Goal: Transaction & Acquisition: Purchase product/service

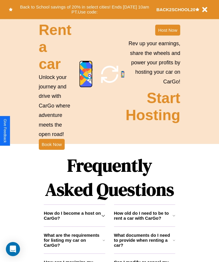
scroll to position [765, 0]
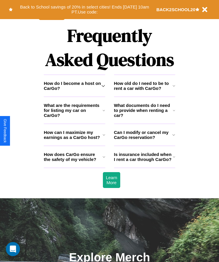
click at [144, 118] on h3 "What documents do I need to provide when renting a car?" at bounding box center [143, 110] width 59 height 15
click at [74, 118] on h3 "What are the requirements for listing my car on CarGo?" at bounding box center [73, 110] width 59 height 15
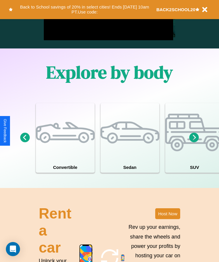
scroll to position [448, 0]
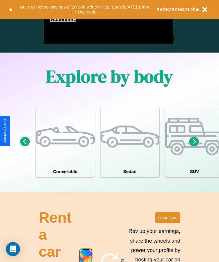
click at [194, 146] on icon at bounding box center [194, 142] width 10 height 10
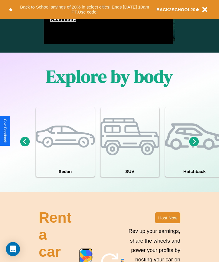
click at [194, 146] on icon at bounding box center [194, 142] width 10 height 10
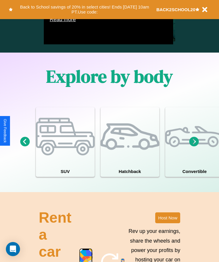
click at [194, 146] on icon at bounding box center [194, 142] width 10 height 10
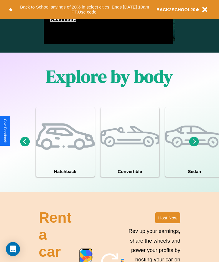
click at [194, 146] on icon at bounding box center [194, 142] width 10 height 10
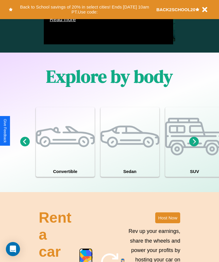
click at [194, 146] on icon at bounding box center [194, 142] width 10 height 10
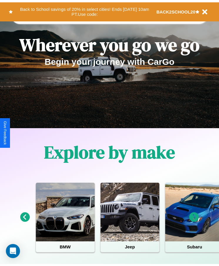
scroll to position [0, 0]
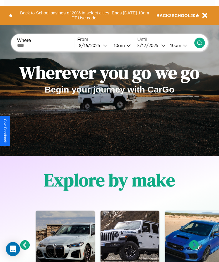
click at [46, 45] on input "text" at bounding box center [45, 45] width 57 height 5
type input "******"
click at [94, 45] on div "[DATE]" at bounding box center [91, 46] width 24 height 6
select select "*"
select select "****"
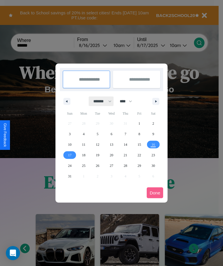
click at [100, 101] on select "******* ******** ***** ***** *** **** **** ****** ********* ******* ******** **…" at bounding box center [101, 102] width 25 height 10
select select "*"
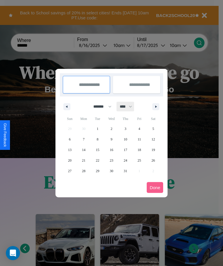
click at [128, 106] on select "**** **** **** **** **** **** **** **** **** **** **** **** **** **** **** ****…" at bounding box center [126, 107] width 18 height 10
select select "****"
click at [97, 160] on span "21" at bounding box center [98, 160] width 4 height 11
type input "**********"
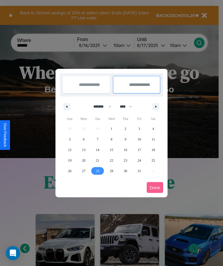
click at [97, 171] on span "28" at bounding box center [98, 171] width 4 height 11
type input "**********"
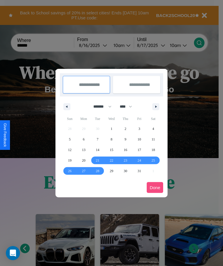
click at [155, 187] on button "Done" at bounding box center [155, 187] width 16 height 11
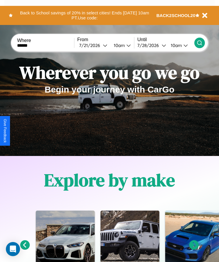
click at [176, 45] on div "10am" at bounding box center [176, 46] width 16 height 6
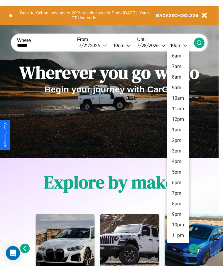
click at [178, 130] on li "1pm" at bounding box center [178, 130] width 22 height 11
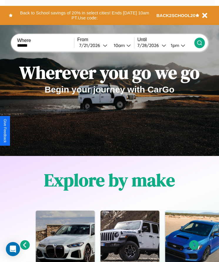
click at [199, 43] on icon at bounding box center [199, 43] width 6 height 6
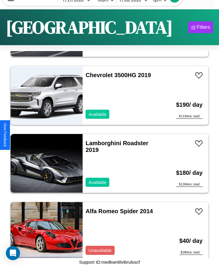
scroll to position [1978, 0]
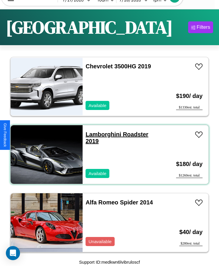
click at [101, 134] on link "Lamborghini Roadster 2019" at bounding box center [116, 137] width 62 height 13
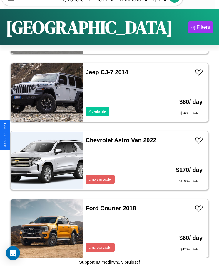
scroll to position [3339, 0]
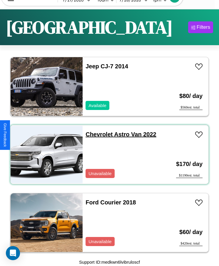
click at [97, 134] on link "Chevrolet Astro Van 2022" at bounding box center [120, 134] width 71 height 6
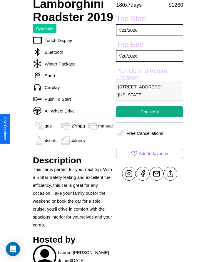
scroll to position [200, 0]
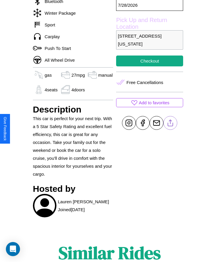
click at [170, 124] on line at bounding box center [170, 122] width 0 height 4
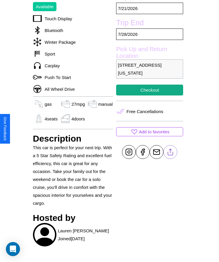
scroll to position [138, 0]
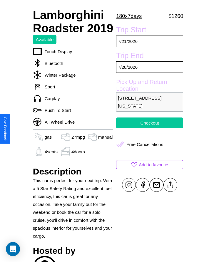
click at [149, 128] on button "Checkout" at bounding box center [149, 122] width 67 height 11
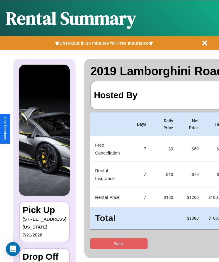
scroll to position [0, 43]
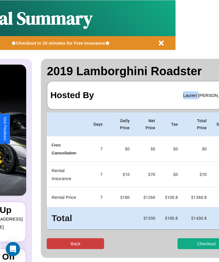
click at [61, 243] on button "Back" at bounding box center [75, 243] width 57 height 11
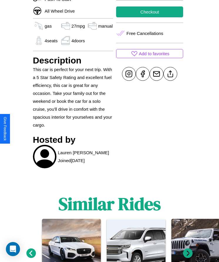
scroll to position [295, 0]
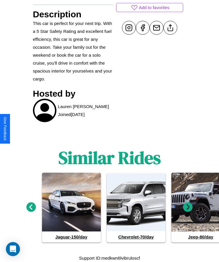
click at [187, 207] on icon at bounding box center [188, 207] width 10 height 10
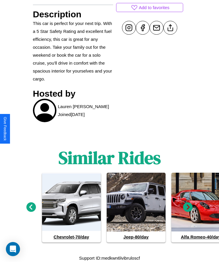
click at [187, 207] on icon at bounding box center [188, 207] width 10 height 10
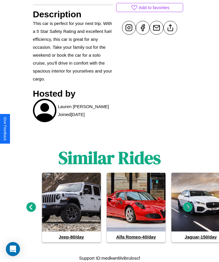
click at [31, 207] on icon at bounding box center [31, 207] width 10 height 10
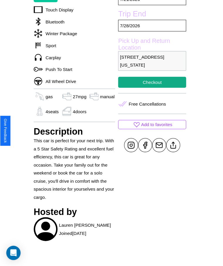
scroll to position [180, 0]
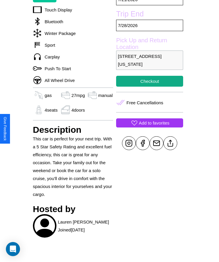
click at [149, 127] on p "Add to favorites" at bounding box center [153, 123] width 31 height 8
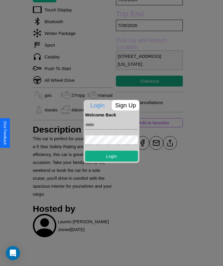
click at [111, 125] on input "text" at bounding box center [111, 124] width 53 height 9
type input "**********"
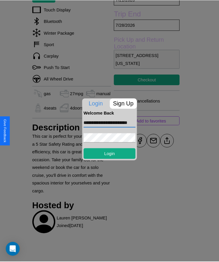
scroll to position [0, 0]
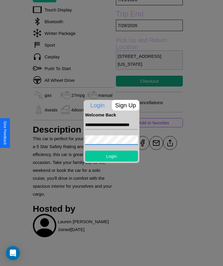
click at [111, 156] on button "Login" at bounding box center [111, 155] width 53 height 11
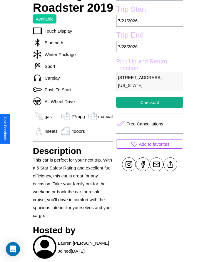
scroll to position [138, 0]
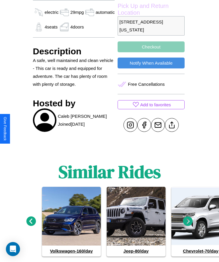
scroll to position [226, 0]
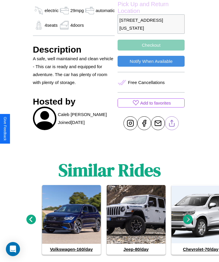
click at [172, 124] on line at bounding box center [172, 122] width 0 height 4
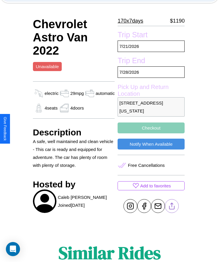
scroll to position [123, 0]
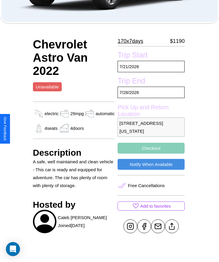
click at [149, 131] on p "[STREET_ADDRESS][US_STATE]" at bounding box center [150, 126] width 67 height 19
click at [149, 131] on p "5673 Broadway Boston Massachusetts 15164 United States" at bounding box center [150, 126] width 67 height 19
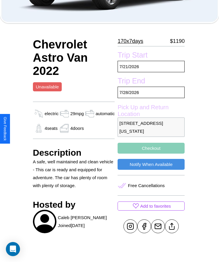
click at [149, 131] on p "5673 Broadway Boston Massachusetts 15164 United States" at bounding box center [150, 126] width 67 height 19
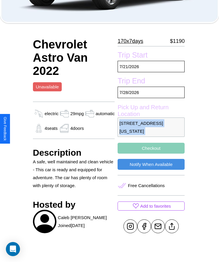
click at [149, 131] on p "5673 Broadway Boston Massachusetts 15164 United States" at bounding box center [150, 126] width 67 height 19
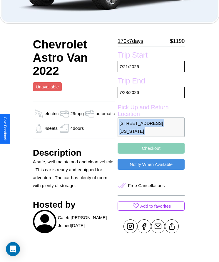
click at [149, 131] on p "5673 Broadway Boston Massachusetts 15164 United States" at bounding box center [150, 126] width 67 height 19
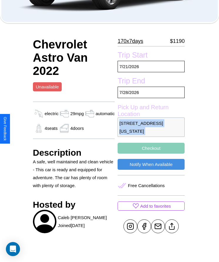
click at [149, 131] on p "5673 Broadway Boston Massachusetts 15164 United States" at bounding box center [150, 126] width 67 height 19
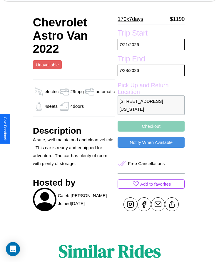
scroll to position [148, 0]
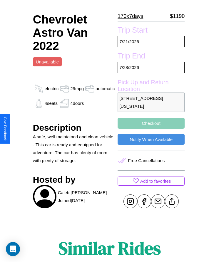
click at [149, 128] on button "Checkout" at bounding box center [150, 123] width 67 height 11
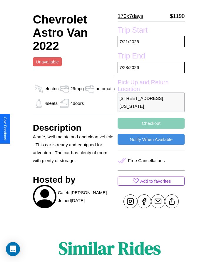
click at [149, 128] on button "Checkout" at bounding box center [150, 123] width 67 height 11
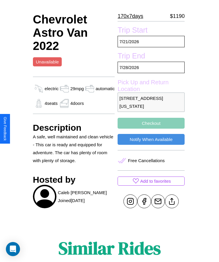
click at [149, 128] on button "Checkout" at bounding box center [150, 123] width 67 height 11
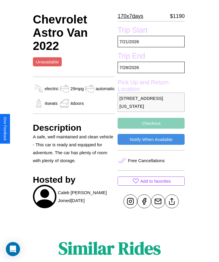
click at [149, 128] on button "Checkout" at bounding box center [150, 123] width 67 height 11
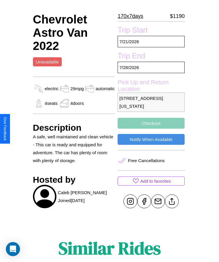
click at [149, 128] on button "Checkout" at bounding box center [150, 123] width 67 height 11
